Goal: Information Seeking & Learning: Learn about a topic

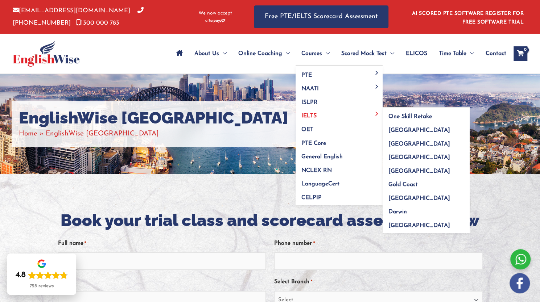
click at [316, 116] on link "IELTS" at bounding box center [338, 114] width 87 height 14
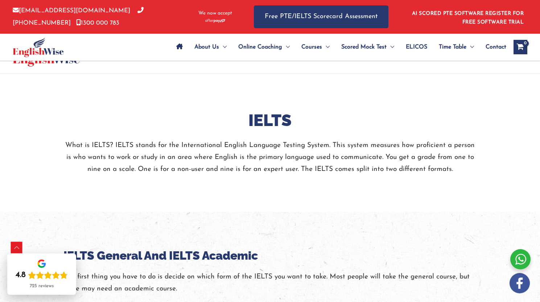
scroll to position [217, 0]
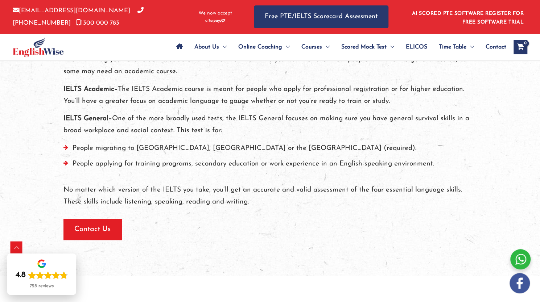
click at [184, 146] on li "People migrating to Canada, Australia or the UK (required)." at bounding box center [269, 150] width 413 height 16
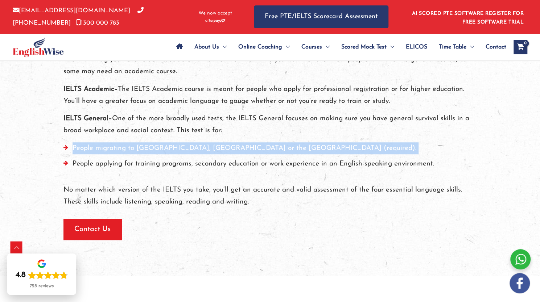
click at [184, 146] on li "People migrating to Canada, Australia or the UK (required)." at bounding box center [269, 150] width 413 height 16
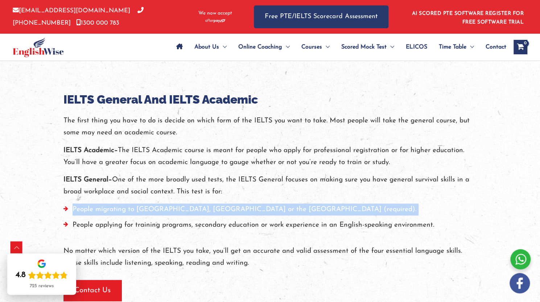
scroll to position [145, 0]
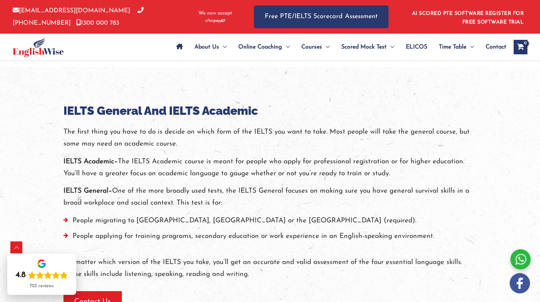
click at [160, 194] on p "IELTS General– One of the more broadly used tests, the IELTS General focuses on…" at bounding box center [269, 197] width 413 height 24
click at [143, 146] on p "The first thing you have to do is decide on which form of the IELTS you want to…" at bounding box center [269, 138] width 413 height 24
click at [143, 142] on p "The first thing you have to do is decide on which form of the IELTS you want to…" at bounding box center [269, 138] width 413 height 24
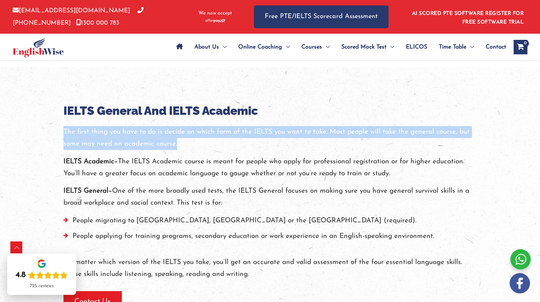
click at [143, 142] on p "The first thing you have to do is decide on which form of the IELTS you want to…" at bounding box center [269, 138] width 413 height 24
click at [207, 146] on p "The first thing you have to do is decide on which form of the IELTS you want to…" at bounding box center [269, 138] width 413 height 24
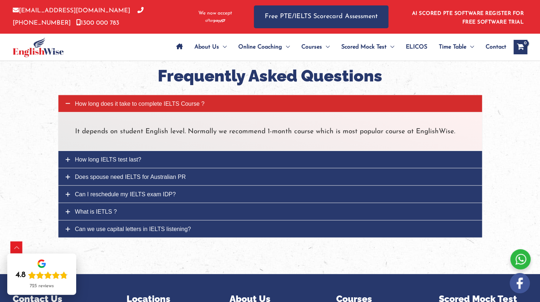
scroll to position [906, 0]
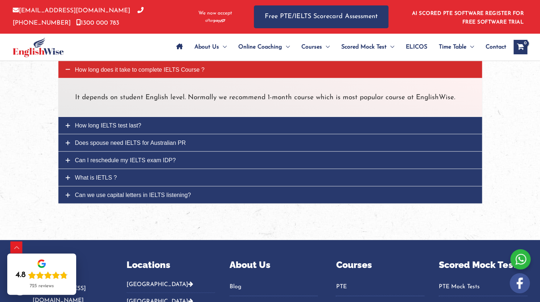
click at [195, 128] on link "How long IELTS test last?" at bounding box center [269, 125] width 423 height 17
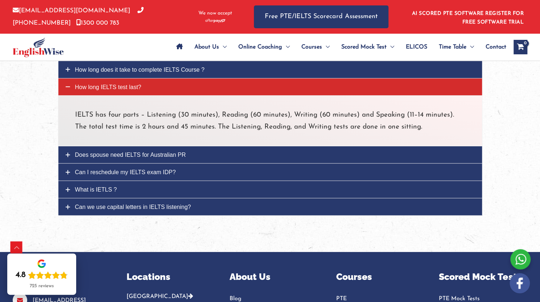
click at [204, 112] on p "IELTS has four parts – Listening (30 minutes), Reading (60 minutes), Writing (6…" at bounding box center [270, 121] width 390 height 24
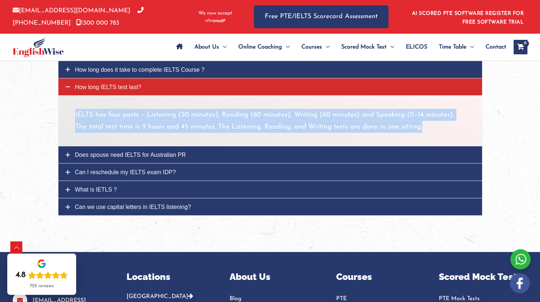
click at [204, 112] on p "IELTS has four parts – Listening (30 minutes), Reading (60 minutes), Writing (6…" at bounding box center [270, 121] width 390 height 24
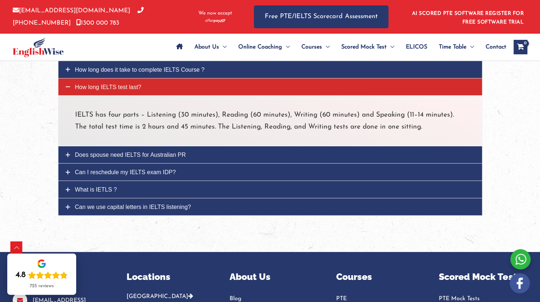
click at [34, 130] on div at bounding box center [270, 123] width 540 height 257
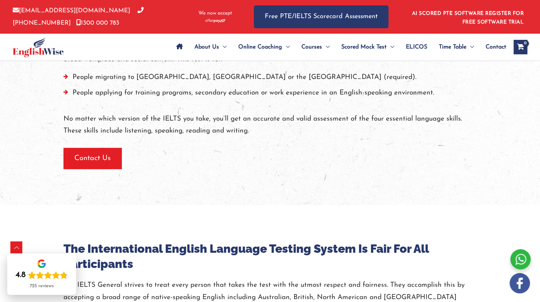
scroll to position [241, 0]
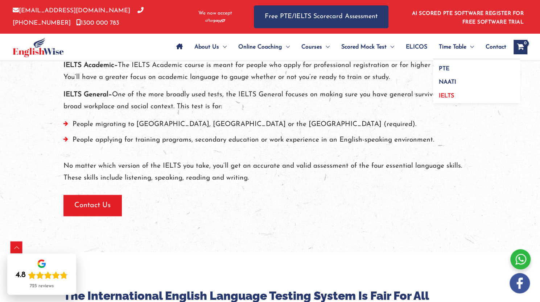
click at [450, 92] on link "IELTS" at bounding box center [476, 95] width 87 height 17
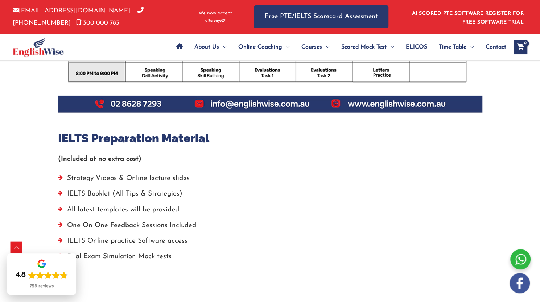
scroll to position [471, 0]
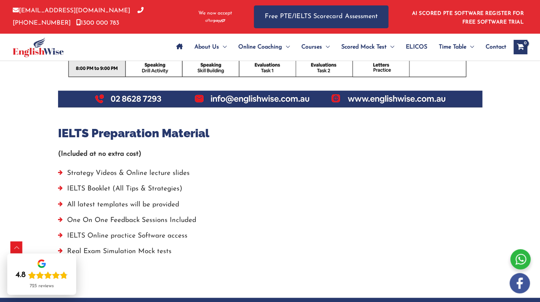
click at [116, 171] on li "Strategy Videos & Online lecture slides" at bounding box center [270, 175] width 424 height 16
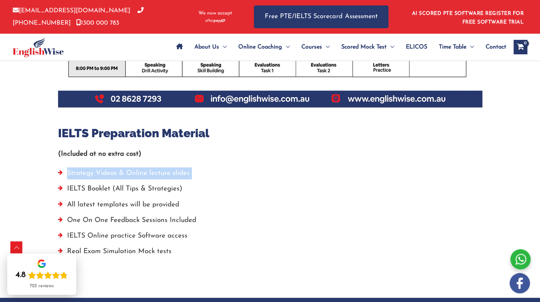
click at [116, 171] on li "Strategy Videos & Online lecture slides" at bounding box center [270, 175] width 424 height 16
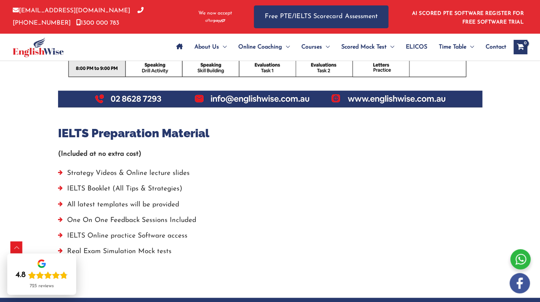
click at [108, 190] on li "IELTS Booklet (All Tips & Strategies)" at bounding box center [270, 191] width 424 height 16
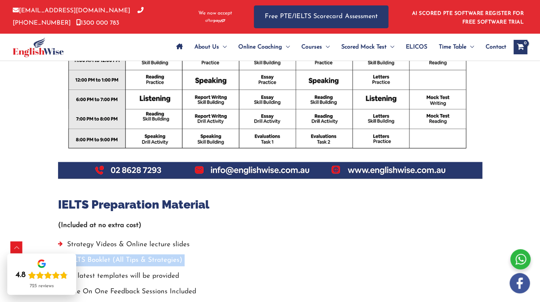
scroll to position [361, 0]
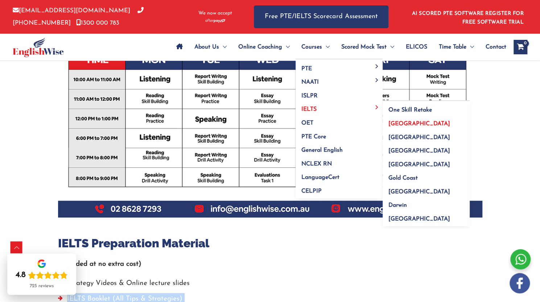
click at [400, 125] on span "[GEOGRAPHIC_DATA]" at bounding box center [419, 124] width 62 height 6
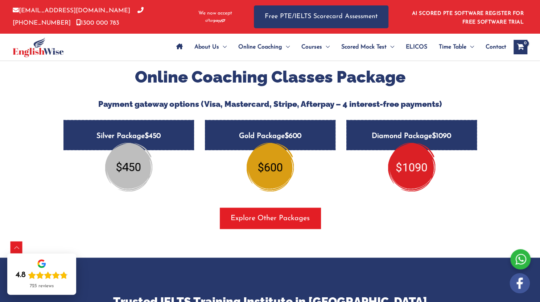
scroll to position [883, 0]
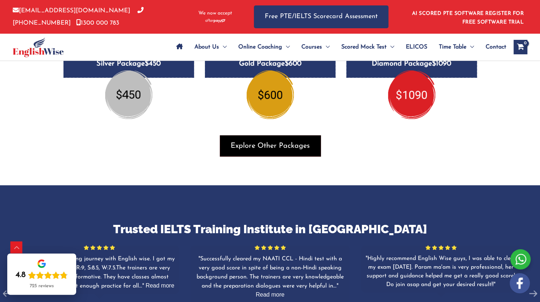
click at [287, 151] on span "button" at bounding box center [270, 146] width 101 height 21
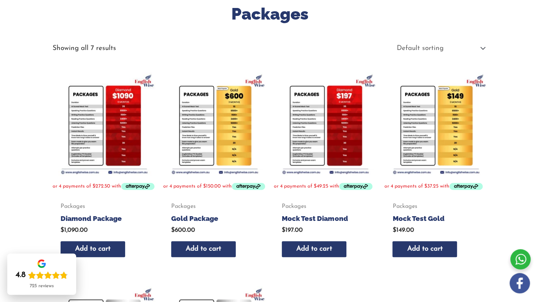
scroll to position [72, 0]
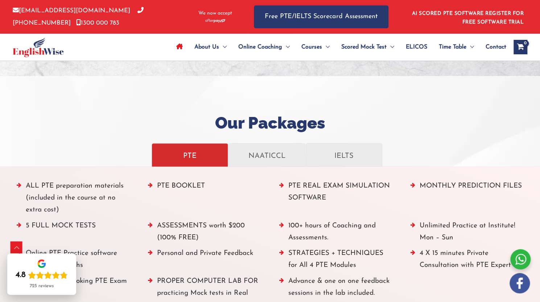
scroll to position [797, 0]
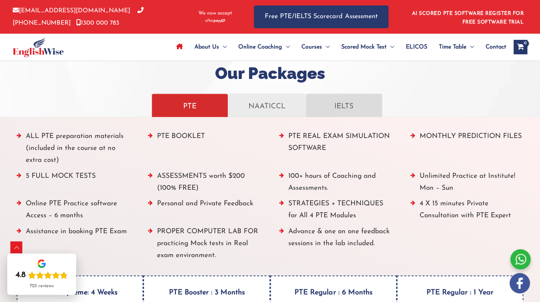
click at [350, 105] on p "IELTS" at bounding box center [343, 105] width 61 height 13
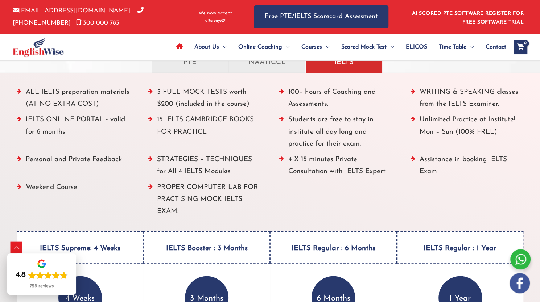
scroll to position [906, 0]
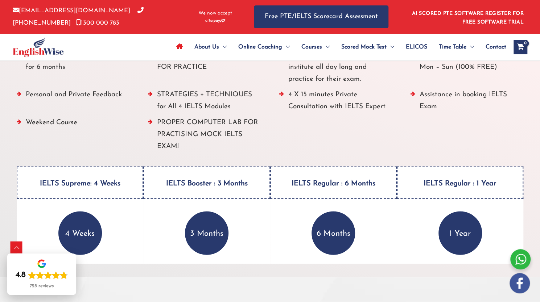
click at [106, 183] on h4 "IELTS Supreme: 4 Weeks" at bounding box center [80, 183] width 126 height 32
click at [85, 225] on p "4 Weeks" at bounding box center [79, 233] width 43 height 43
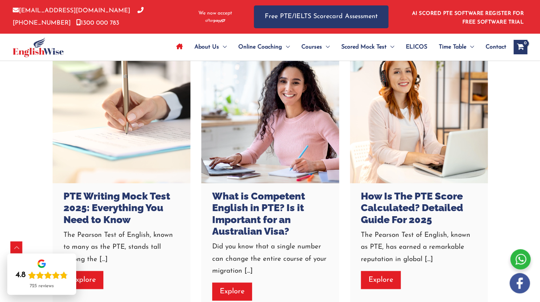
scroll to position [1993, 0]
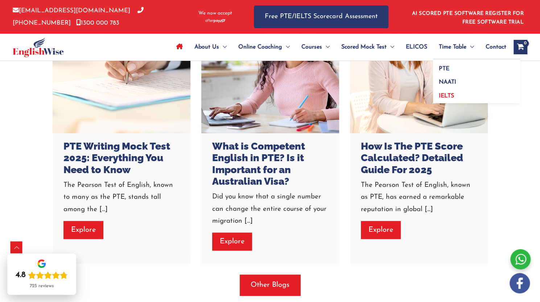
click at [446, 94] on span "IELTS" at bounding box center [446, 96] width 15 height 6
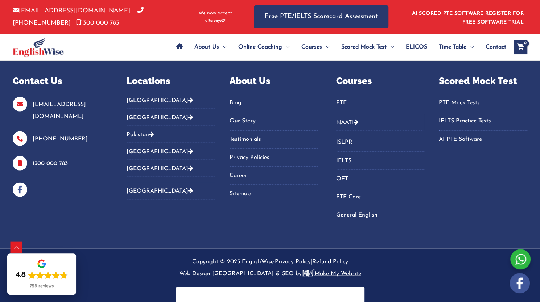
scroll to position [723, 0]
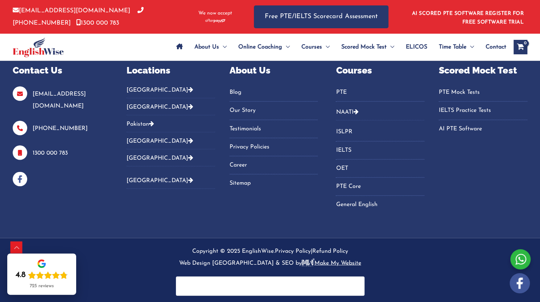
click at [340, 145] on link "IELTS" at bounding box center [380, 150] width 88 height 12
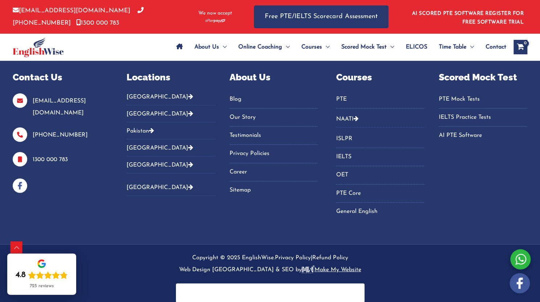
scroll to position [1099, 0]
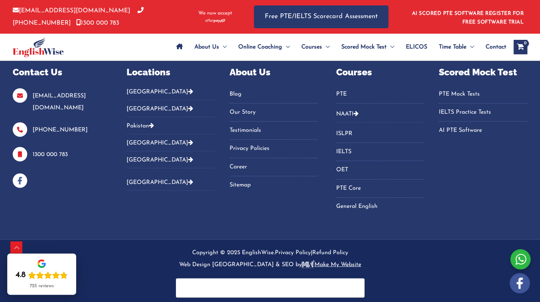
click at [479, 169] on div "Courses PTE NAATI Naati CCL Hindi Naati CCL Punjabi Naati CCL Nepali Naati CCL …" at bounding box center [431, 146] width 191 height 160
click at [463, 109] on link "IELTS Practice Tests" at bounding box center [483, 113] width 88 height 12
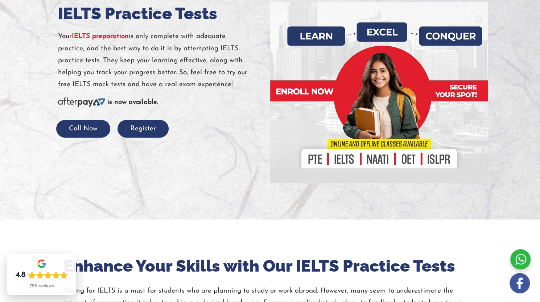
scroll to position [109, 0]
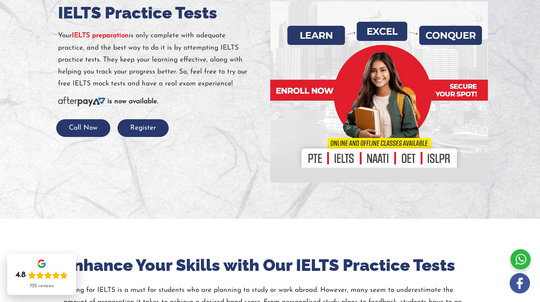
click at [80, 43] on p "Your IELTS preparation is only complete with adequate practice, and the best wa…" at bounding box center [161, 60] width 207 height 60
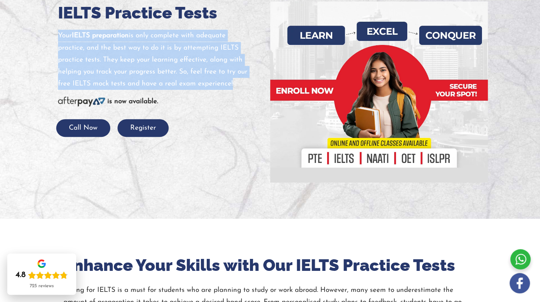
click at [80, 43] on p "Your IELTS preparation is only complete with adequate practice, and the best wa…" at bounding box center [161, 60] width 207 height 60
click at [143, 70] on p "Your IELTS preparation is only complete with adequate practice, and the best wa…" at bounding box center [161, 60] width 207 height 60
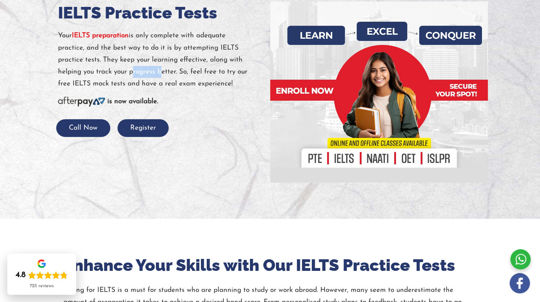
click at [143, 70] on p "Your IELTS preparation is only complete with adequate practice, and the best wa…" at bounding box center [161, 60] width 207 height 60
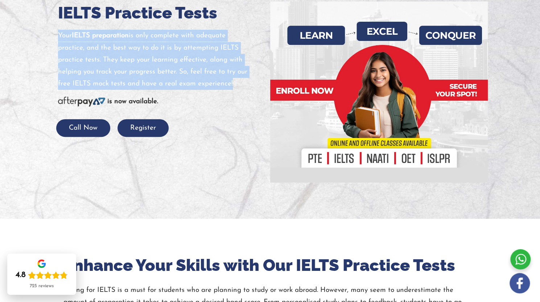
click at [143, 70] on p "Your IELTS preparation is only complete with adequate practice, and the best wa…" at bounding box center [161, 60] width 207 height 60
click at [188, 82] on p "Your IELTS preparation is only complete with adequate practice, and the best wa…" at bounding box center [161, 60] width 207 height 60
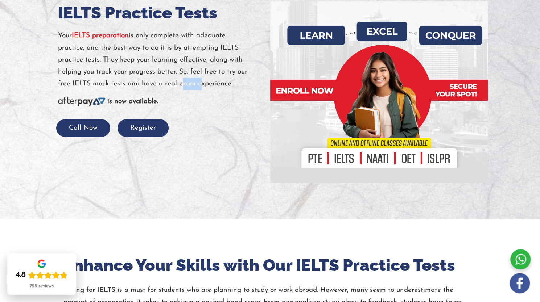
click at [188, 82] on p "Your IELTS preparation is only complete with adequate practice, and the best wa…" at bounding box center [161, 60] width 207 height 60
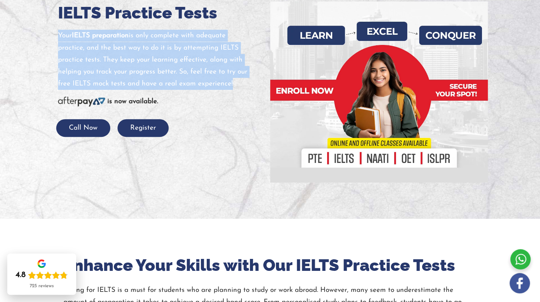
drag, startPoint x: 188, startPoint y: 82, endPoint x: 191, endPoint y: 91, distance: 9.9
click at [188, 82] on p "Your IELTS preparation is only complete with adequate practice, and the best wa…" at bounding box center [161, 60] width 207 height 60
click at [193, 95] on div at bounding box center [161, 92] width 207 height 5
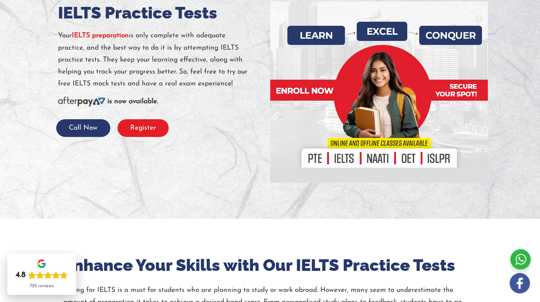
click at [149, 125] on button "Register" at bounding box center [142, 128] width 51 height 18
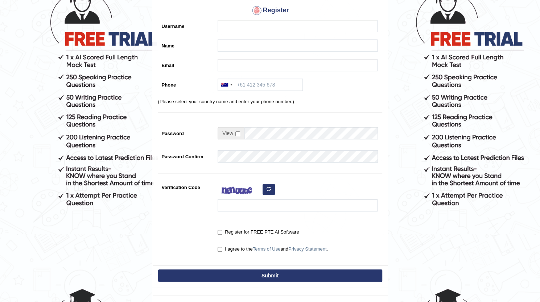
scroll to position [13, 0]
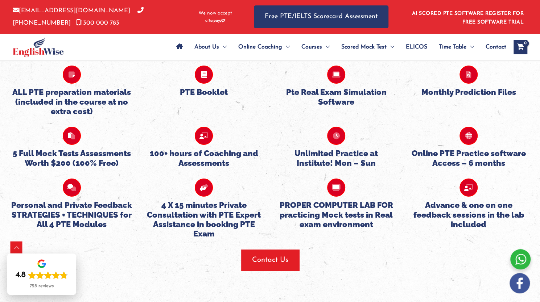
scroll to position [1558, 0]
